Goal: Transaction & Acquisition: Purchase product/service

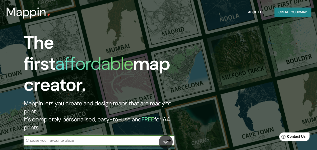
drag, startPoint x: 89, startPoint y: 120, endPoint x: 86, endPoint y: 120, distance: 3.0
click at [88, 137] on input "text" at bounding box center [94, 140] width 140 height 6
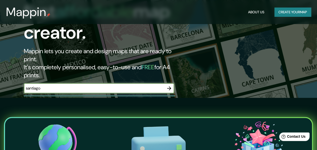
scroll to position [50, 0]
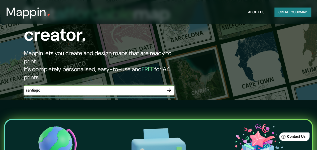
type input "santiago"
drag, startPoint x: 118, startPoint y: 74, endPoint x: 121, endPoint y: 71, distance: 4.6
click at [118, 85] on div "[PERSON_NAME] ​" at bounding box center [99, 90] width 150 height 11
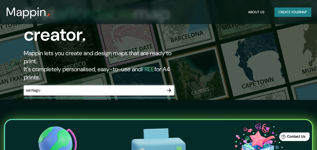
click at [121, 87] on input "santiago" at bounding box center [94, 90] width 140 height 6
click at [171, 87] on icon "button" at bounding box center [169, 90] width 6 height 6
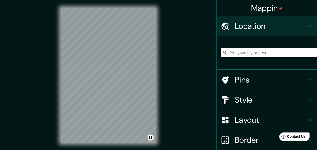
click at [259, 54] on input "Pick your city or area" at bounding box center [269, 52] width 96 height 9
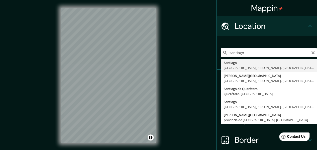
type input "[GEOGRAPHIC_DATA], [GEOGRAPHIC_DATA][PERSON_NAME], [GEOGRAPHIC_DATA]"
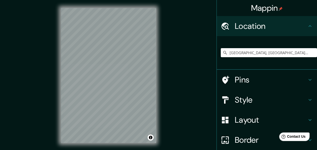
click at [235, 79] on h4 "Pins" at bounding box center [271, 80] width 72 height 10
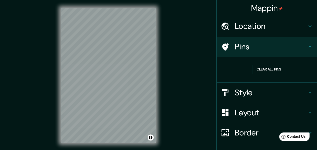
click at [261, 69] on button "Clear all pins" at bounding box center [268, 69] width 33 height 9
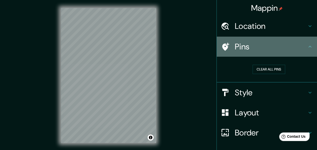
drag, startPoint x: 236, startPoint y: 45, endPoint x: 213, endPoint y: 46, distance: 23.5
click at [236, 45] on h4 "Pins" at bounding box center [271, 47] width 72 height 10
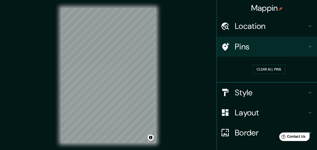
click at [221, 43] on icon at bounding box center [225, 46] width 9 height 9
click at [309, 46] on div "Pins" at bounding box center [267, 47] width 100 height 20
click at [265, 50] on h4 "Pins" at bounding box center [271, 47] width 72 height 10
drag, startPoint x: 227, startPoint y: 50, endPoint x: 244, endPoint y: 76, distance: 31.5
click at [227, 50] on div at bounding box center [228, 46] width 14 height 9
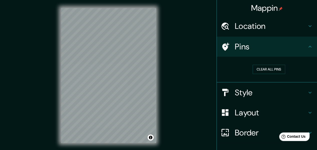
click at [253, 92] on h4 "Style" at bounding box center [271, 92] width 72 height 10
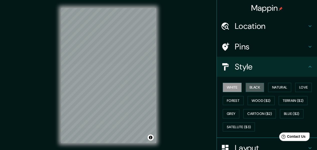
click at [247, 84] on button "Black" at bounding box center [254, 87] width 19 height 9
click at [270, 86] on button "Natural" at bounding box center [279, 87] width 23 height 9
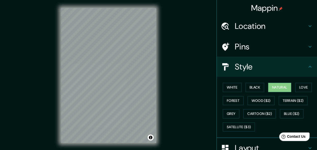
click at [226, 99] on button "Forest" at bounding box center [233, 100] width 21 height 9
click at [258, 102] on button "Wood ($2)" at bounding box center [260, 100] width 27 height 9
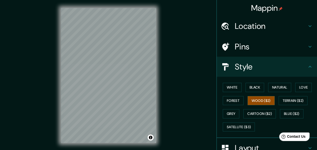
click at [261, 113] on button "Cartoon ($2)" at bounding box center [259, 113] width 33 height 9
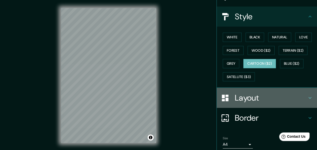
click at [271, 100] on h4 "Layout" at bounding box center [271, 98] width 72 height 10
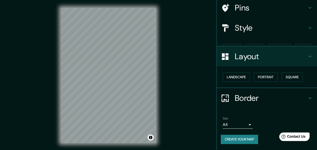
scroll to position [30, 0]
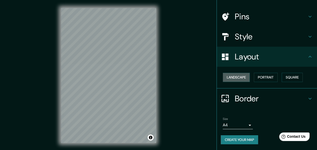
click at [233, 76] on button "Landscape" at bounding box center [236, 77] width 27 height 9
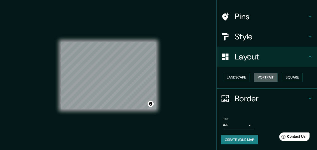
click at [255, 77] on button "Portrait" at bounding box center [266, 77] width 24 height 9
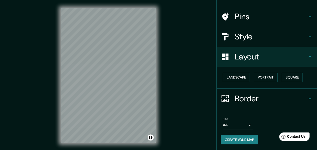
click at [287, 77] on button "Square" at bounding box center [291, 77] width 21 height 9
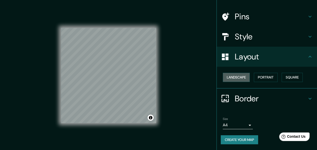
click at [229, 74] on button "Landscape" at bounding box center [236, 77] width 27 height 9
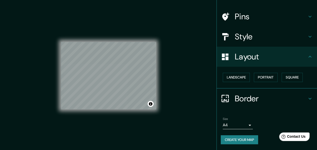
click at [271, 79] on button "Portrait" at bounding box center [266, 77] width 24 height 9
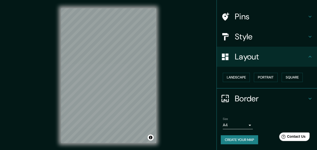
click at [249, 92] on div "Border" at bounding box center [267, 98] width 100 height 20
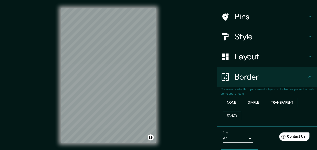
drag, startPoint x: 237, startPoint y: 101, endPoint x: 232, endPoint y: 102, distance: 5.2
click at [237, 101] on div "None Simple Transparent Fancy" at bounding box center [269, 109] width 96 height 26
click at [247, 101] on button "Simple" at bounding box center [253, 102] width 19 height 9
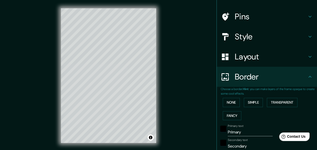
scroll to position [55, 0]
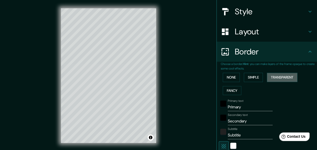
click at [277, 79] on button "Transparent" at bounding box center [282, 77] width 31 height 9
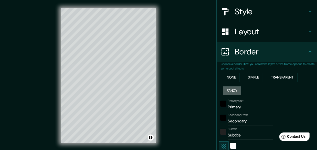
click at [225, 90] on button "Fancy" at bounding box center [232, 90] width 19 height 9
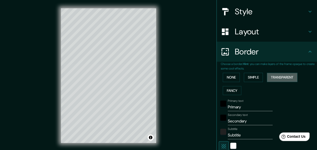
drag, startPoint x: 286, startPoint y: 77, endPoint x: 281, endPoint y: 83, distance: 7.8
click at [286, 77] on button "Transparent" at bounding box center [282, 77] width 31 height 9
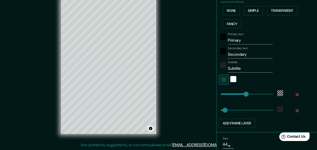
scroll to position [115, 0]
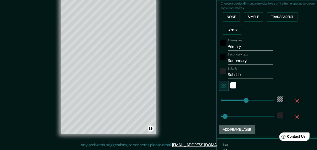
click at [243, 127] on button "Add frame layer" at bounding box center [237, 129] width 36 height 9
type input "182"
type input "30"
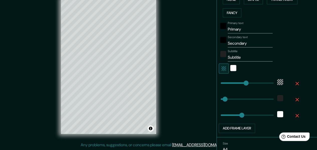
scroll to position [140, 0]
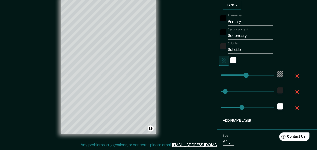
click at [295, 108] on icon "button" at bounding box center [297, 108] width 4 height 4
type input "182"
type input "30"
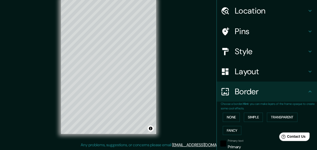
scroll to position [0, 0]
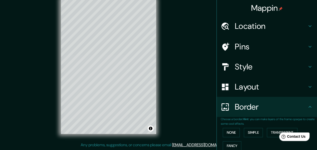
click at [251, 47] on h4 "Pins" at bounding box center [271, 47] width 72 height 10
type input "182"
type input "30"
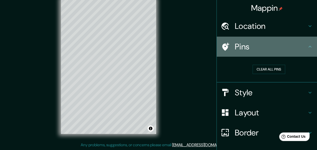
drag, startPoint x: 223, startPoint y: 48, endPoint x: 257, endPoint y: 57, distance: 35.8
click at [224, 48] on icon at bounding box center [225, 46] width 9 height 9
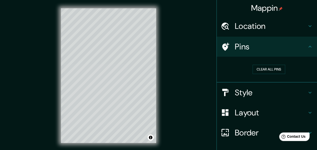
click at [255, 70] on button "Clear all pins" at bounding box center [268, 69] width 33 height 9
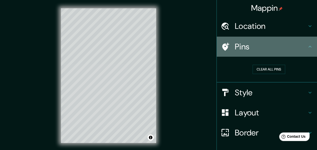
click at [225, 43] on icon at bounding box center [225, 46] width 9 height 9
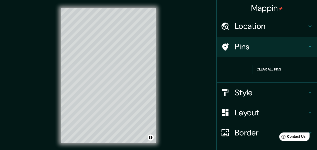
click at [254, 26] on h4 "Location" at bounding box center [271, 26] width 72 height 10
type input "182"
type input "30"
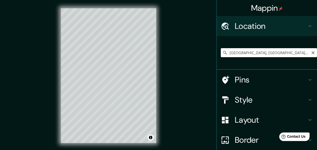
click at [257, 52] on input "[GEOGRAPHIC_DATA], [GEOGRAPHIC_DATA][PERSON_NAME], [GEOGRAPHIC_DATA]" at bounding box center [269, 52] width 96 height 9
click at [289, 38] on div "[GEOGRAPHIC_DATA], [GEOGRAPHIC_DATA][PERSON_NAME], [GEOGRAPHIC_DATA]" at bounding box center [267, 53] width 100 height 34
click at [119, 74] on div at bounding box center [121, 72] width 4 height 4
click at [121, 72] on div at bounding box center [121, 72] width 4 height 4
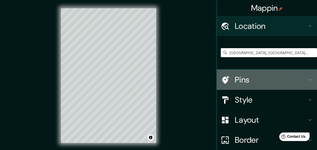
click at [239, 78] on h4 "Pins" at bounding box center [271, 80] width 72 height 10
type input "182"
type input "30"
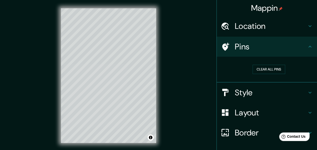
click at [165, 58] on div "Mappin Location [GEOGRAPHIC_DATA], [GEOGRAPHIC_DATA][PERSON_NAME], [GEOGRAPHIC_…" at bounding box center [158, 79] width 317 height 159
click at [160, 91] on div "© Mapbox © OpenStreetMap Improve this map" at bounding box center [108, 75] width 111 height 151
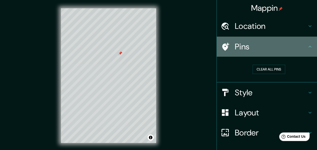
click at [254, 43] on h4 "Pins" at bounding box center [271, 47] width 72 height 10
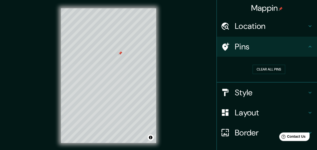
drag, startPoint x: 277, startPoint y: 49, endPoint x: 295, endPoint y: 49, distance: 18.3
click at [291, 49] on h4 "Pins" at bounding box center [271, 47] width 72 height 10
click at [307, 47] on icon at bounding box center [310, 47] width 6 height 6
drag, startPoint x: 304, startPoint y: 47, endPoint x: 262, endPoint y: 48, distance: 41.6
click at [307, 48] on icon at bounding box center [310, 47] width 6 height 6
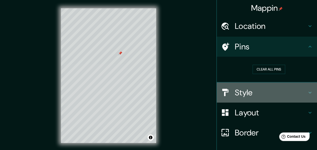
click at [245, 93] on h4 "Style" at bounding box center [271, 92] width 72 height 10
type input "182"
type input "30"
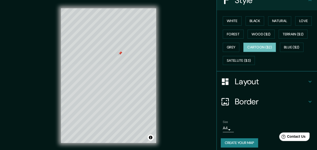
scroll to position [69, 0]
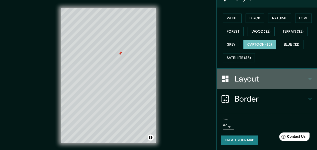
click at [260, 78] on h4 "Layout" at bounding box center [271, 79] width 72 height 10
type input "182"
type input "30"
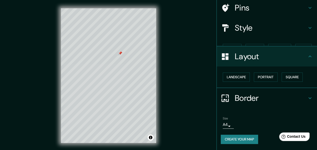
scroll to position [30, 0]
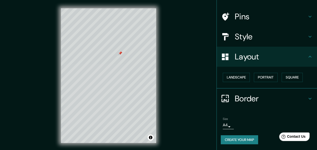
click at [259, 98] on h4 "Border" at bounding box center [271, 98] width 72 height 10
type input "182"
type input "30"
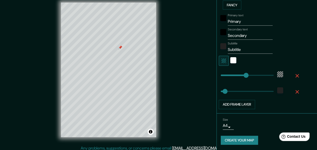
scroll to position [9, 0]
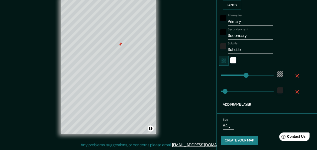
click at [245, 126] on div "Size A4 single" at bounding box center [238, 123] width 30 height 12
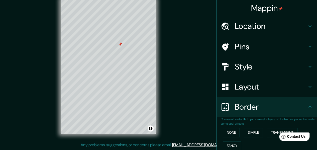
scroll to position [0, 0]
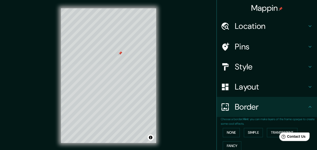
click at [120, 54] on div at bounding box center [120, 53] width 4 height 4
click at [116, 57] on div at bounding box center [116, 57] width 4 height 4
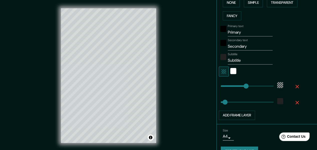
scroll to position [140, 0]
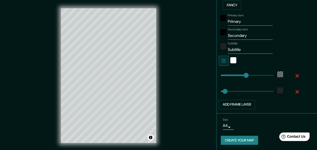
type input "182"
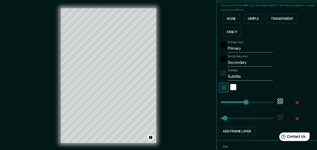
scroll to position [90, 0]
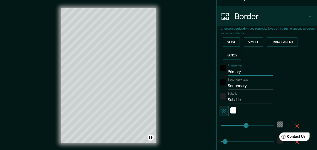
click at [240, 71] on input "Primary" at bounding box center [250, 72] width 45 height 8
drag, startPoint x: 243, startPoint y: 71, endPoint x: 250, endPoint y: 74, distance: 7.7
click at [219, 73] on div "Primary text Primary" at bounding box center [260, 70] width 82 height 12
type input "H"
type input "182"
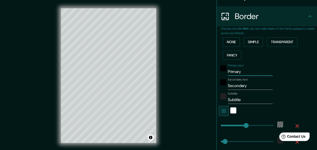
type input "30"
type input "He"
type input "182"
type input "30"
type input "Hel"
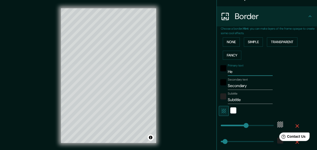
type input "182"
type input "30"
type input "Hell"
type input "182"
type input "30"
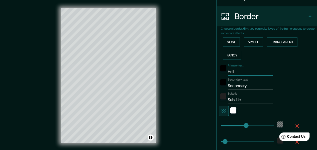
type input "Hello"
type input "182"
type input "30"
type input "Hello"
type input "182"
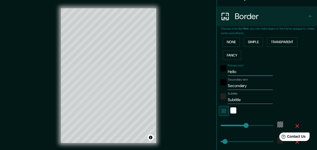
type input "30"
type input "Hello H"
type input "182"
type input "30"
type input "Hello Ha"
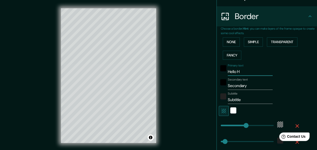
type input "182"
type input "30"
type input "Hello [PERSON_NAME]"
type input "182"
type input "30"
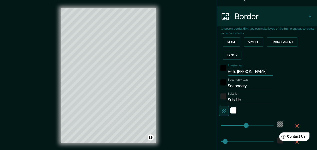
type input "Hello Hall"
type input "182"
type input "30"
type input "Hello Hallo"
type input "182"
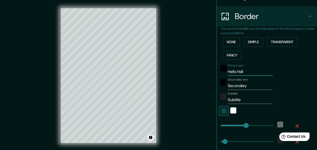
type input "30"
type input "Hello Hallo"
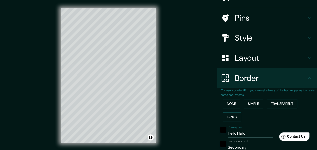
scroll to position [40, 0]
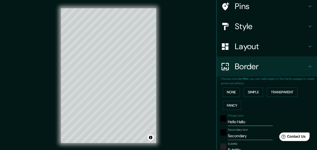
click at [230, 91] on button "None" at bounding box center [231, 91] width 17 height 9
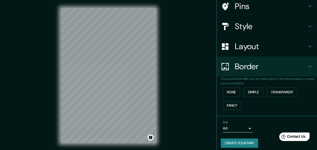
click at [250, 45] on h4 "Layout" at bounding box center [271, 46] width 72 height 10
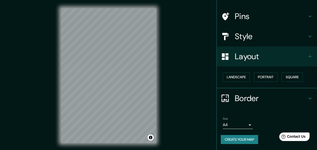
scroll to position [30, 0]
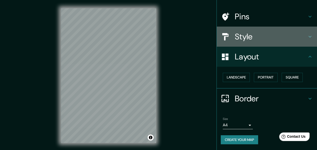
click at [254, 39] on h4 "Style" at bounding box center [271, 37] width 72 height 10
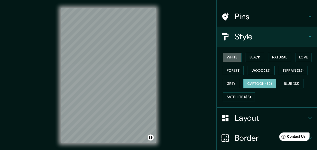
click at [232, 58] on button "White" at bounding box center [232, 57] width 19 height 9
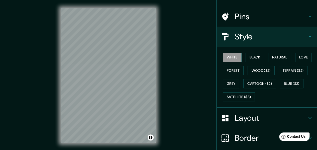
click at [253, 56] on button "Black" at bounding box center [254, 57] width 19 height 9
click at [275, 55] on button "Natural" at bounding box center [279, 57] width 23 height 9
click at [301, 58] on button "Love" at bounding box center [303, 57] width 17 height 9
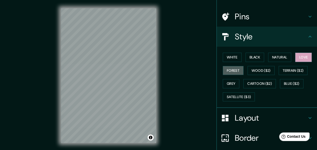
click at [235, 68] on button "Forest" at bounding box center [233, 70] width 21 height 9
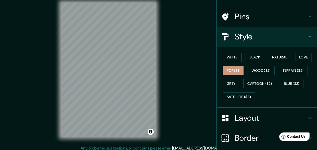
scroll to position [9, 0]
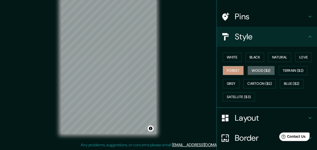
click at [256, 68] on button "Wood ($2)" at bounding box center [260, 70] width 27 height 9
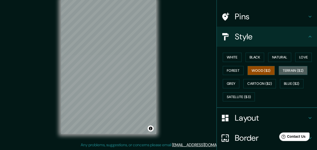
click at [294, 67] on button "Terrain ($2)" at bounding box center [292, 70] width 29 height 9
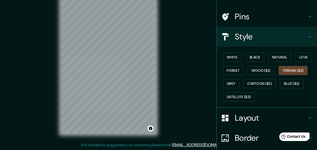
click at [229, 83] on button "Grey" at bounding box center [231, 83] width 17 height 9
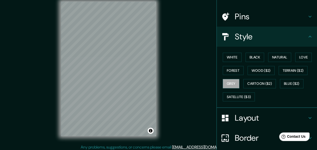
scroll to position [0, 0]
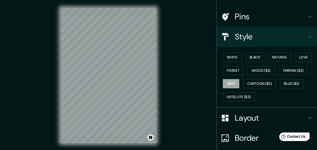
click at [258, 84] on button "Cartoon ($2)" at bounding box center [259, 83] width 33 height 9
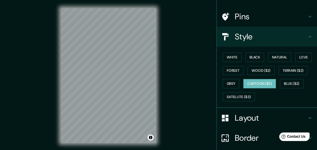
click at [289, 83] on button "Blue ($2)" at bounding box center [292, 83] width 24 height 9
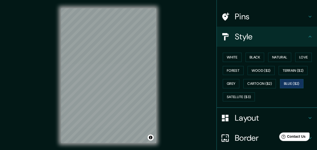
click at [242, 97] on button "Satellite ($3)" at bounding box center [239, 96] width 32 height 9
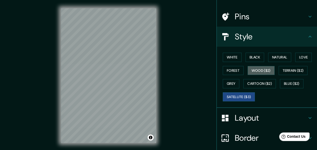
click at [255, 72] on button "Wood ($2)" at bounding box center [260, 70] width 27 height 9
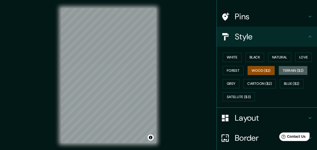
drag, startPoint x: 297, startPoint y: 71, endPoint x: 243, endPoint y: 74, distance: 54.7
click at [297, 71] on button "Terrain ($2)" at bounding box center [292, 70] width 29 height 9
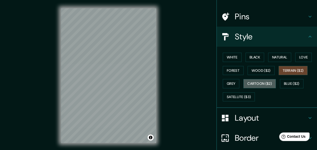
click at [252, 79] on button "Cartoon ($2)" at bounding box center [259, 83] width 33 height 9
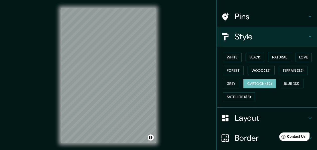
drag, startPoint x: 192, startPoint y: 23, endPoint x: 209, endPoint y: 4, distance: 26.2
click at [192, 23] on div "Mappin Location [GEOGRAPHIC_DATA], [GEOGRAPHIC_DATA][PERSON_NAME], [GEOGRAPHIC_…" at bounding box center [158, 79] width 317 height 159
